Goal: Task Accomplishment & Management: Manage account settings

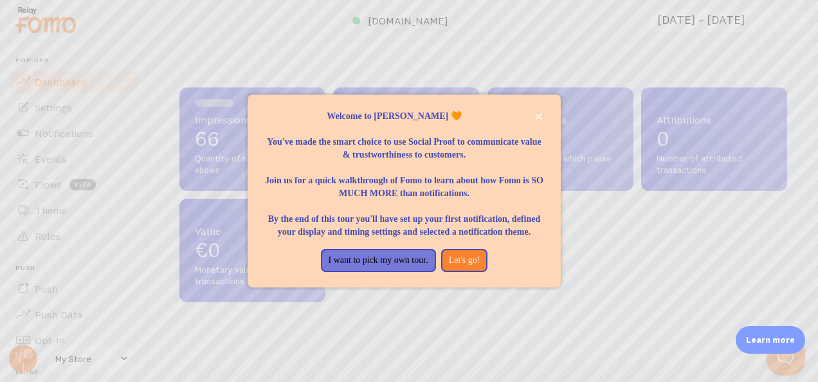
click at [690, 300] on div at bounding box center [409, 191] width 818 height 382
click at [425, 259] on button "I want to pick my own tour." at bounding box center [378, 260] width 115 height 23
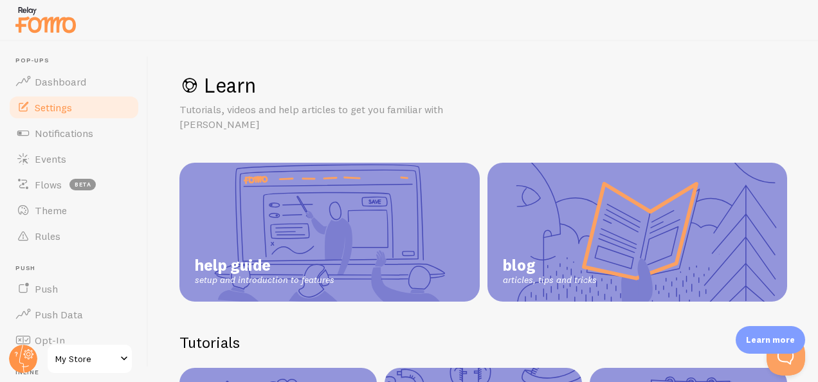
click at [69, 104] on span "Settings" at bounding box center [53, 107] width 37 height 13
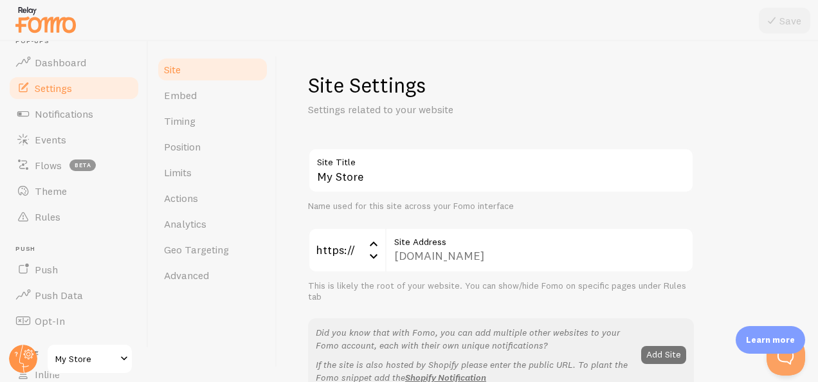
scroll to position [25, 0]
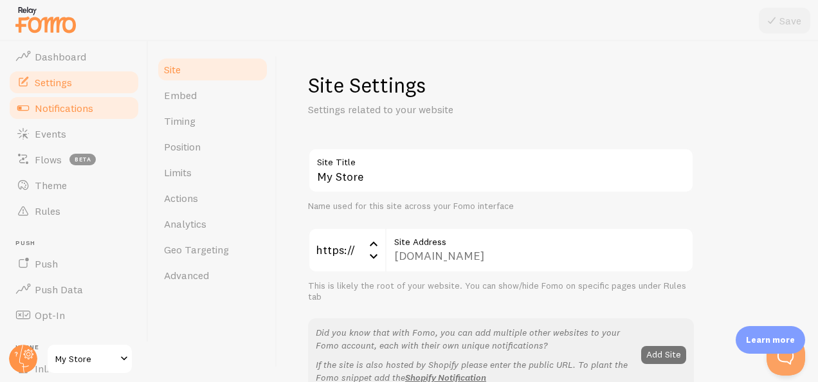
click at [92, 108] on span "Notifications" at bounding box center [64, 108] width 59 height 13
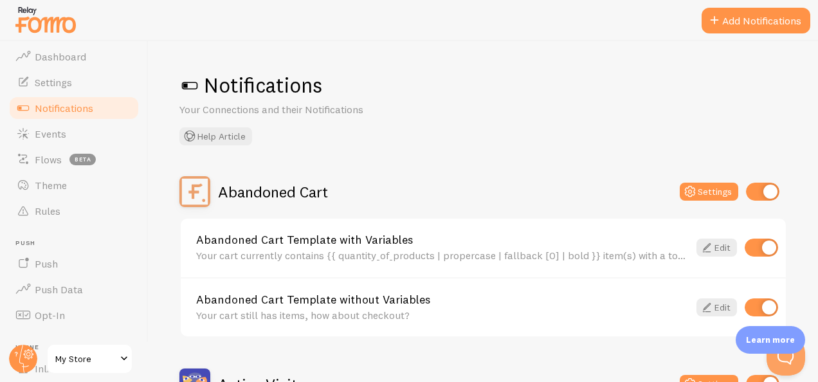
click at [757, 190] on input "checkbox" at bounding box center [762, 192] width 33 height 18
checkbox input "false"
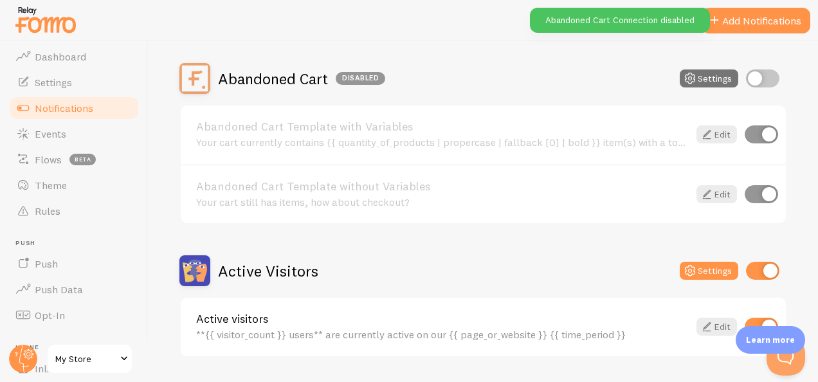
scroll to position [115, 0]
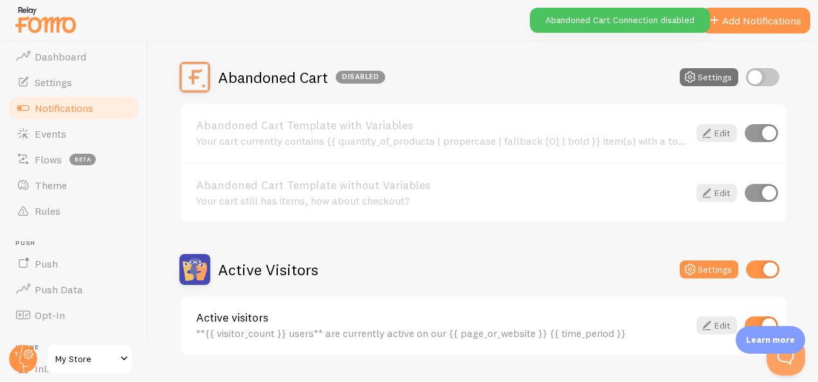
click at [746, 267] on input "checkbox" at bounding box center [762, 270] width 33 height 18
checkbox input "false"
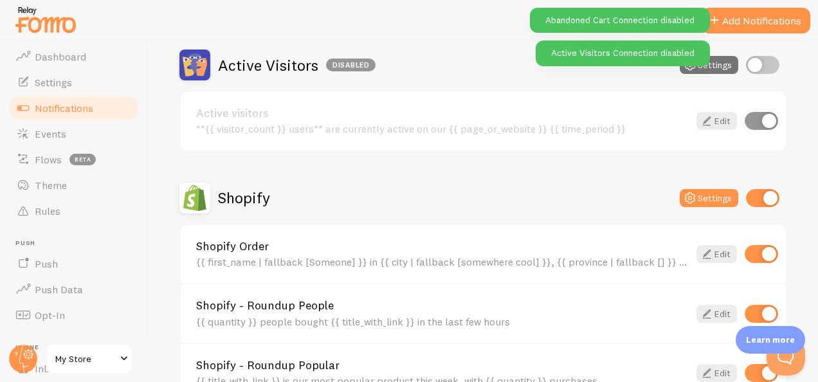
scroll to position [327, 0]
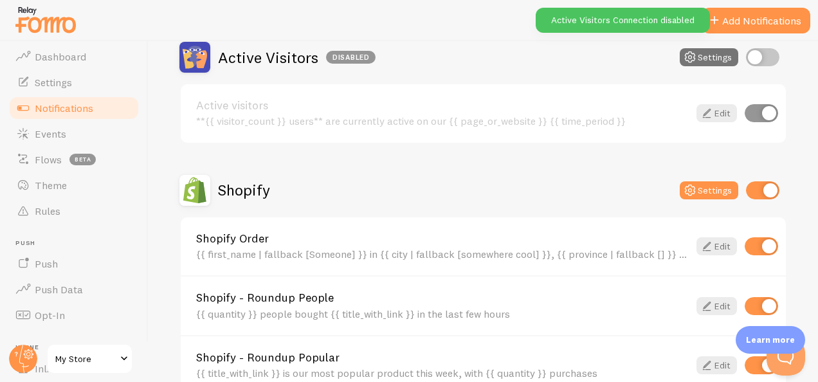
click at [761, 187] on input "checkbox" at bounding box center [762, 190] width 33 height 18
checkbox input "false"
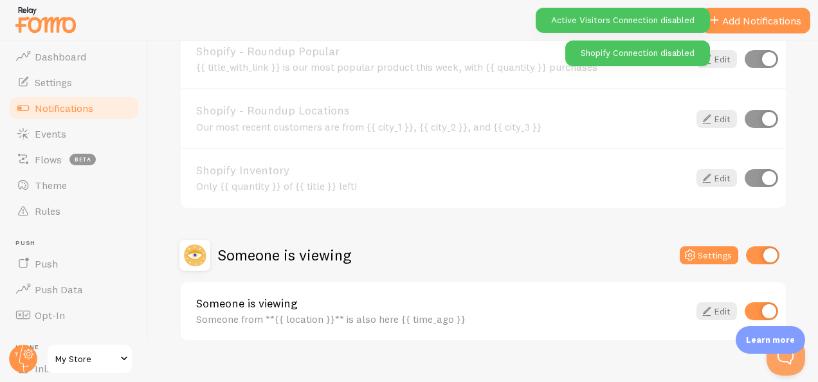
scroll to position [636, 0]
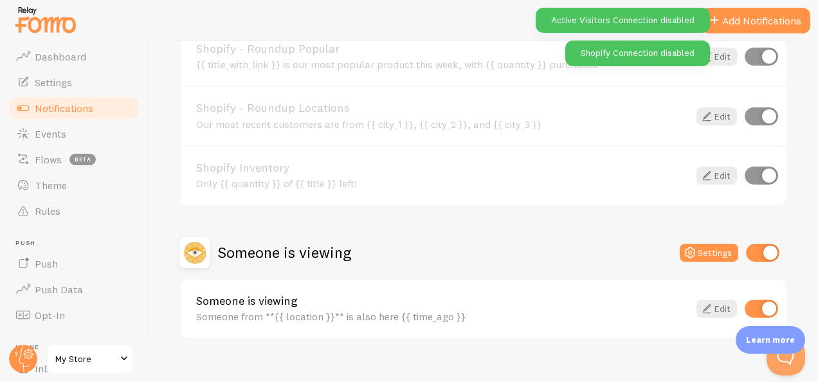
click at [752, 258] on input "checkbox" at bounding box center [762, 253] width 33 height 18
checkbox input "false"
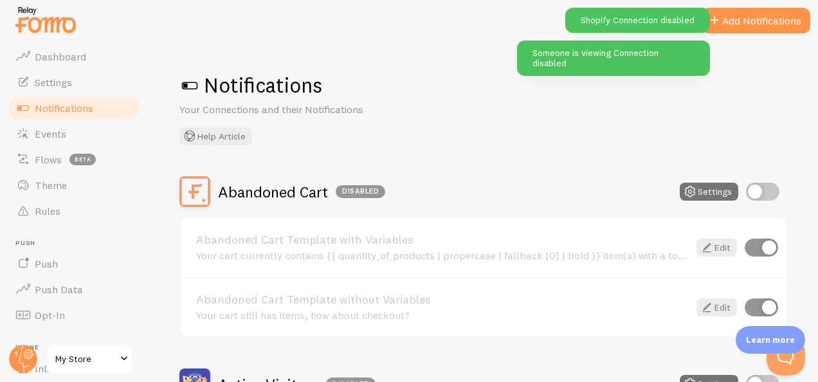
scroll to position [0, 0]
